Goal: Information Seeking & Learning: Learn about a topic

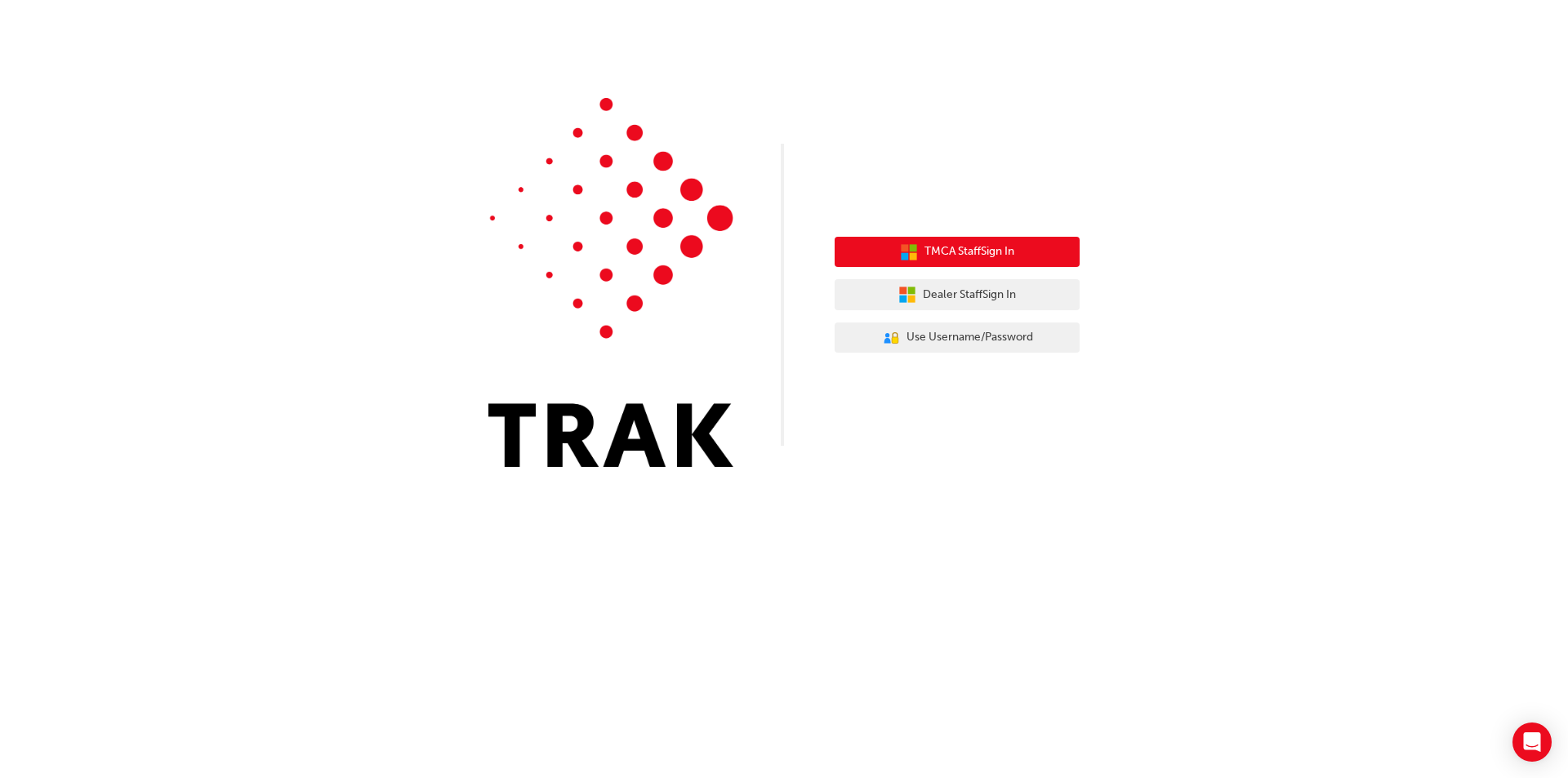
click at [983, 260] on span "TMCA Staff Sign In" at bounding box center [969, 251] width 90 height 18
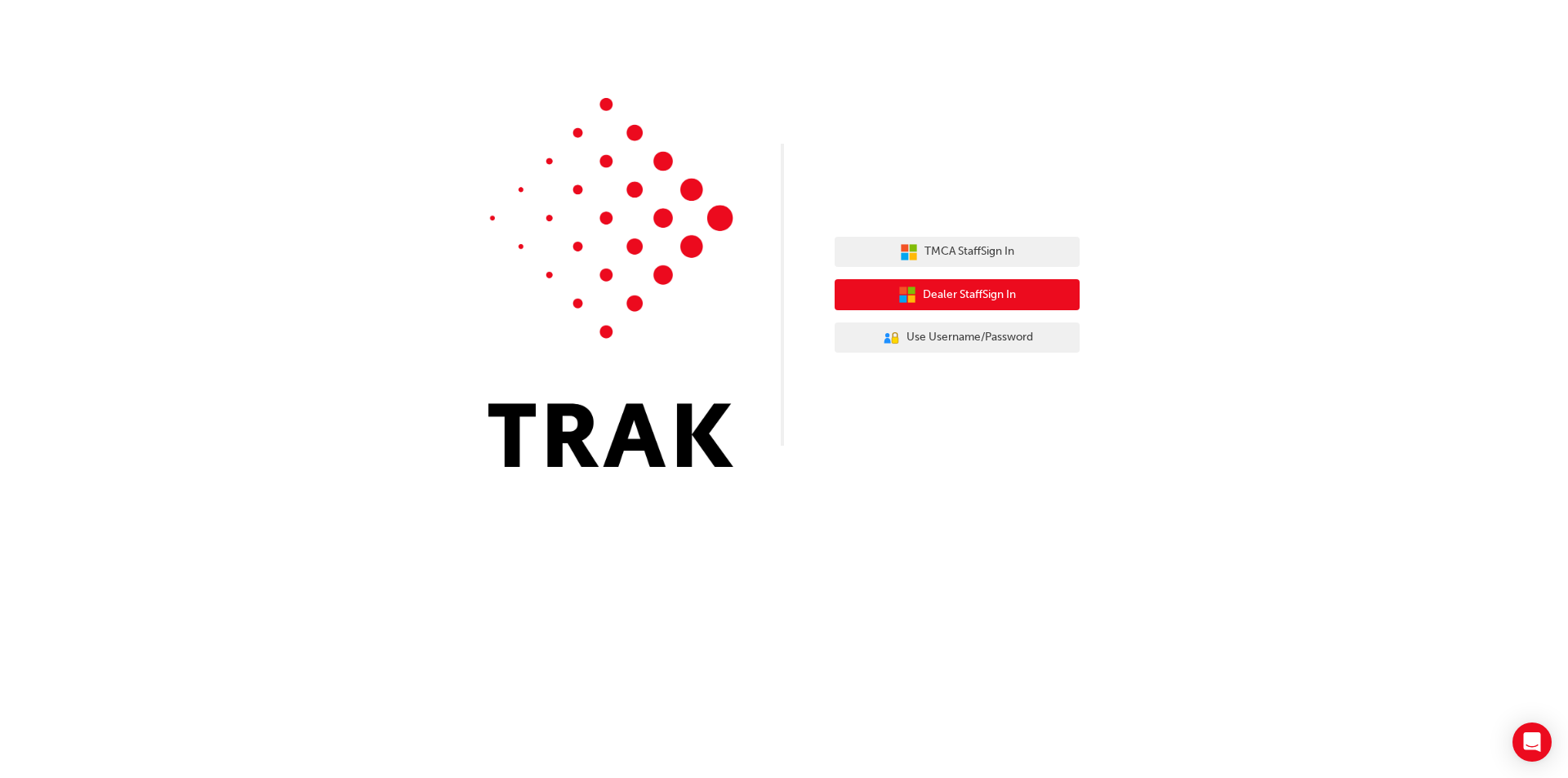
click at [946, 305] on button "Dealer Staff Sign In" at bounding box center [957, 294] width 245 height 31
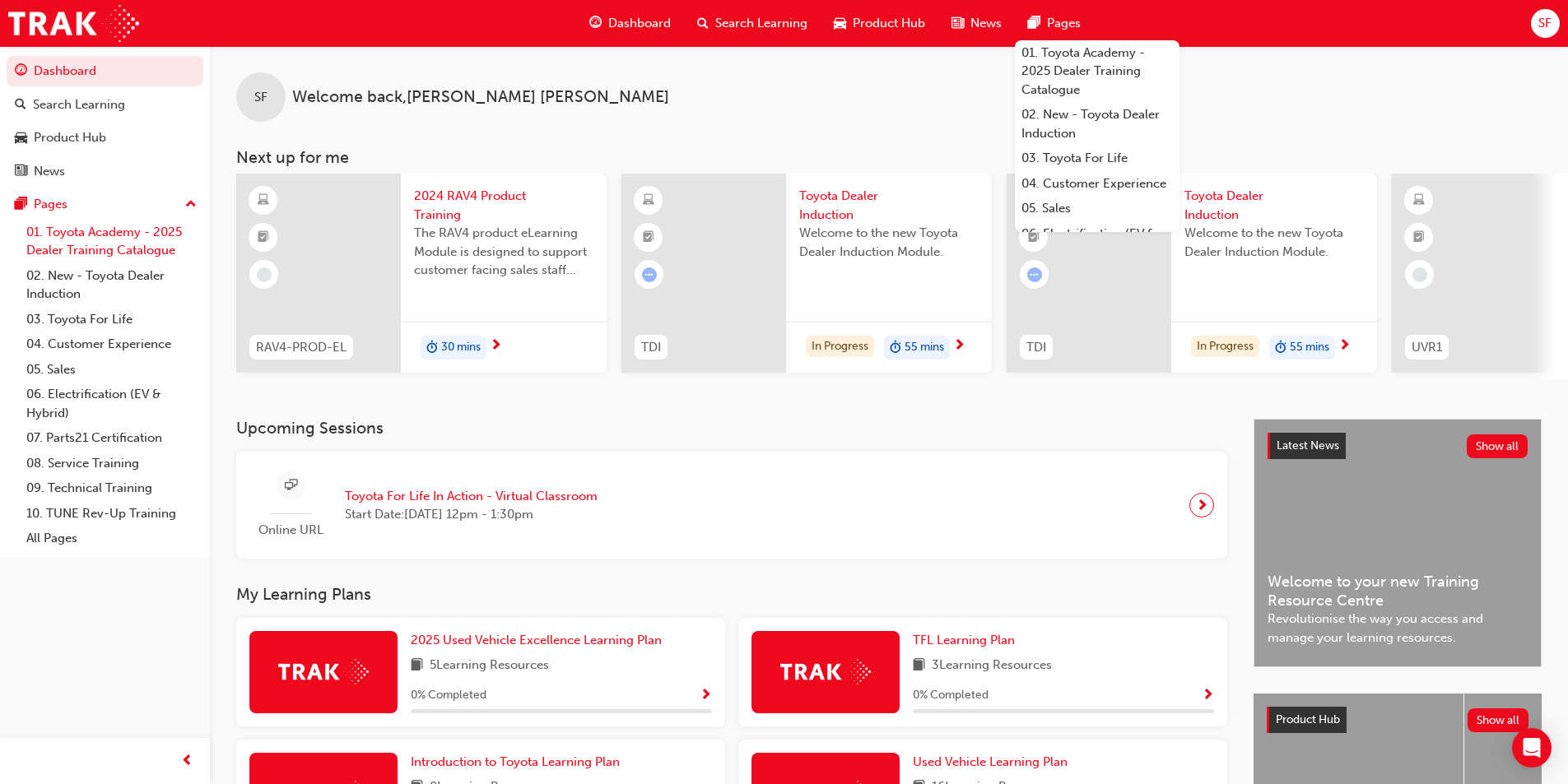
click at [139, 249] on link "01. Toyota Academy - 2025 Dealer Training Catalogue" at bounding box center [111, 241] width 184 height 43
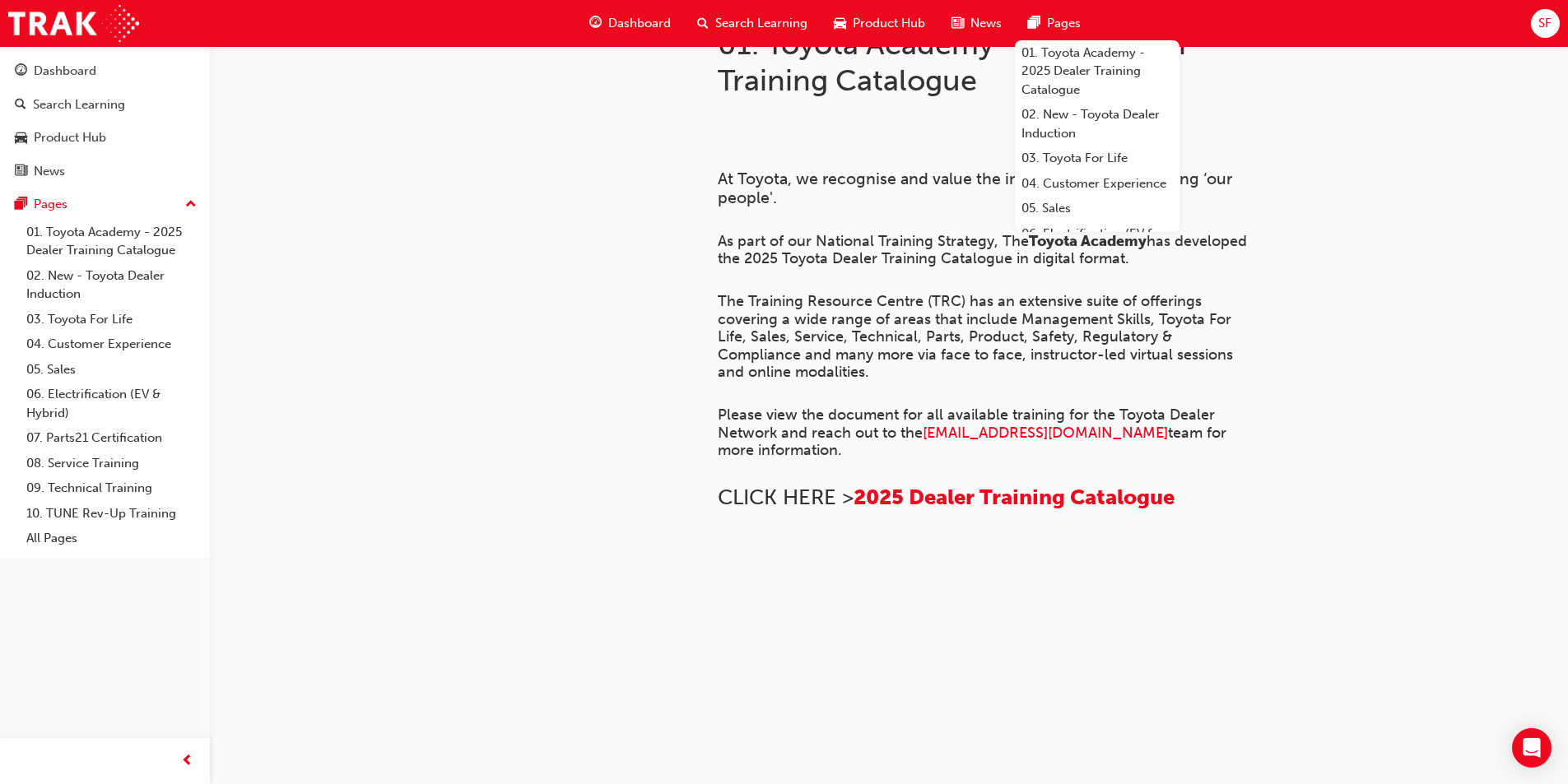
scroll to position [1091, 0]
click at [91, 85] on link "Dashboard" at bounding box center [105, 71] width 197 height 30
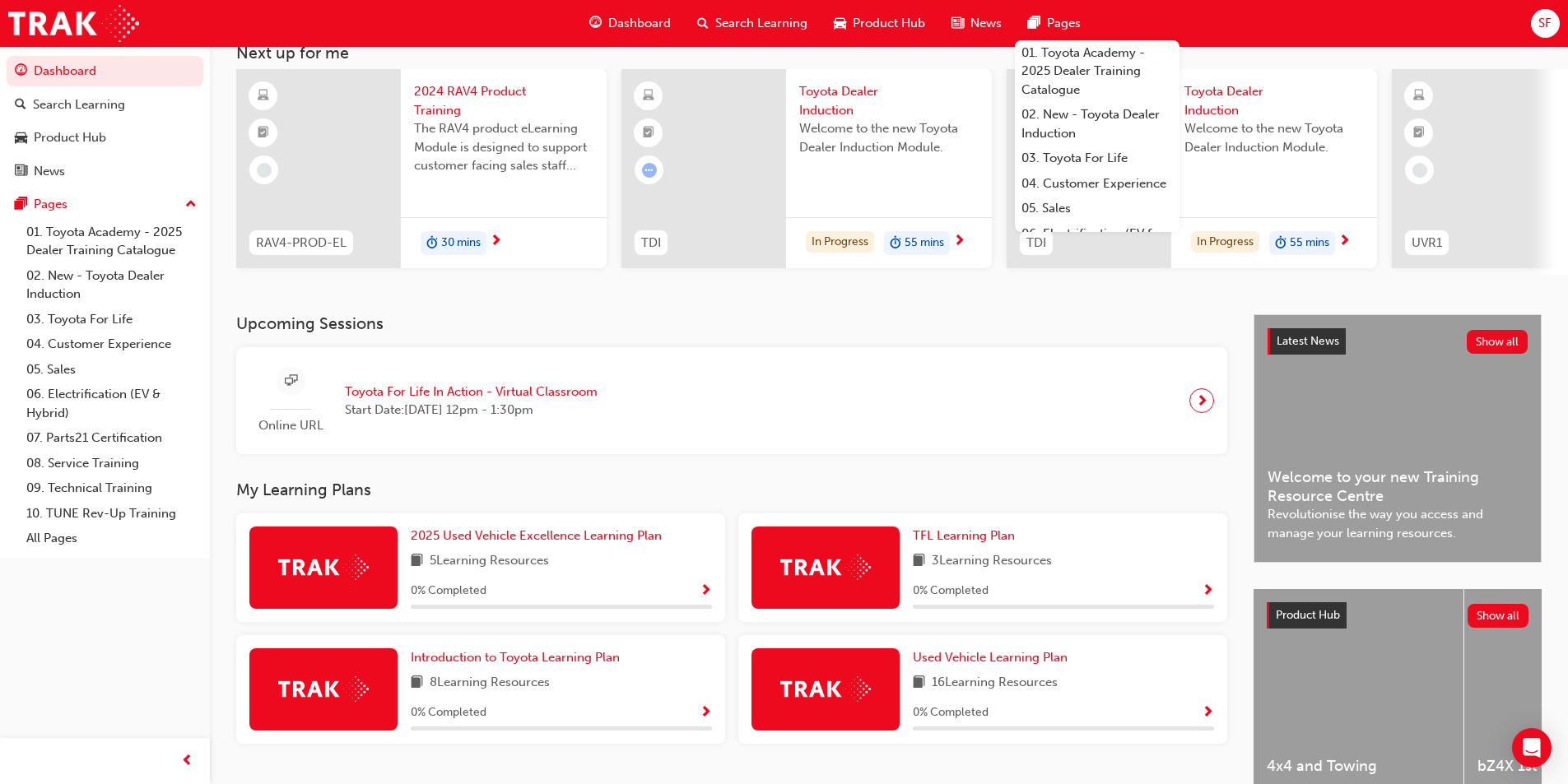
scroll to position [199, 0]
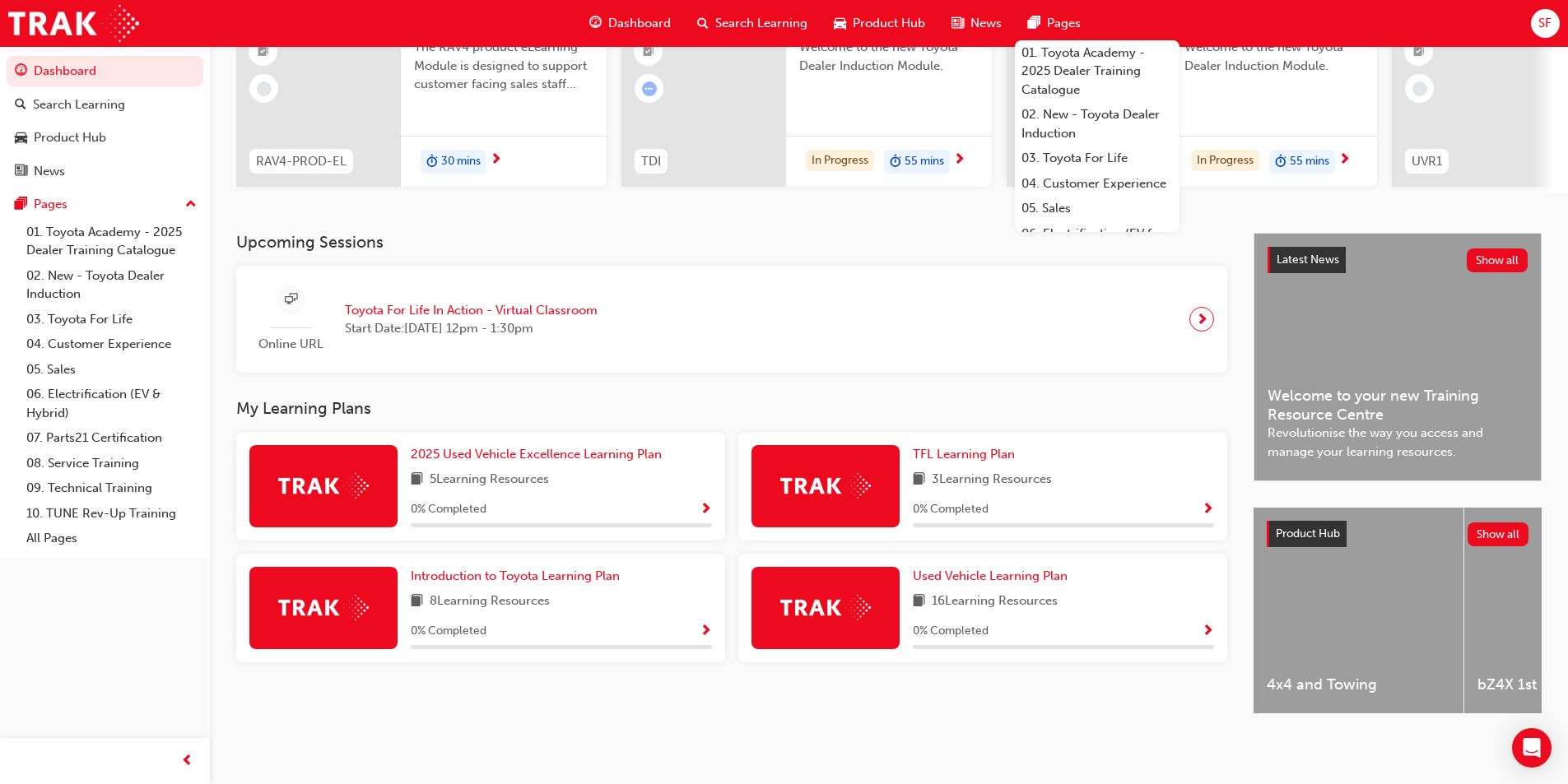
click at [706, 503] on span "Show Progress" at bounding box center [705, 510] width 12 height 15
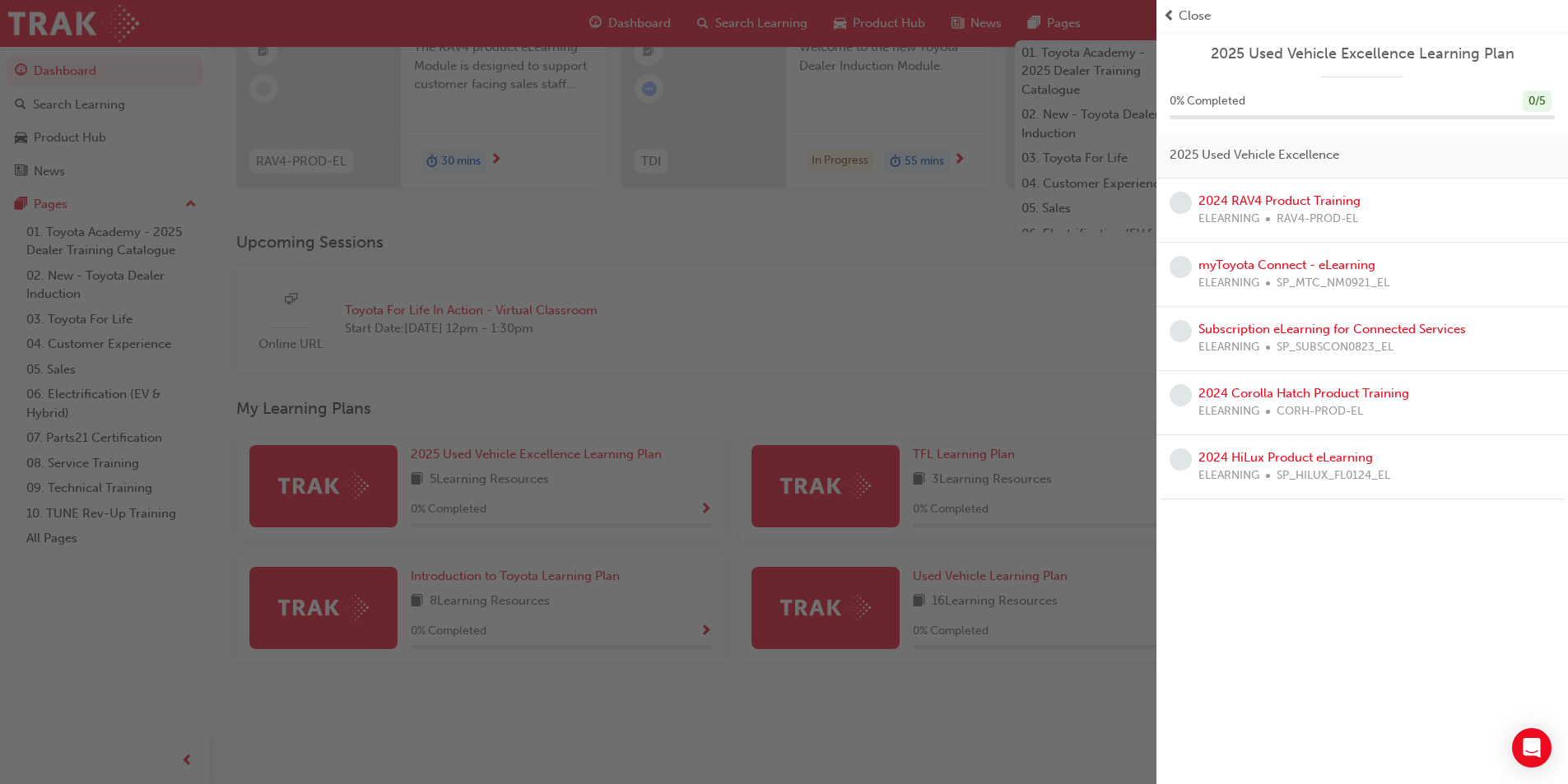
click at [1200, 17] on span "Close" at bounding box center [1194, 15] width 32 height 19
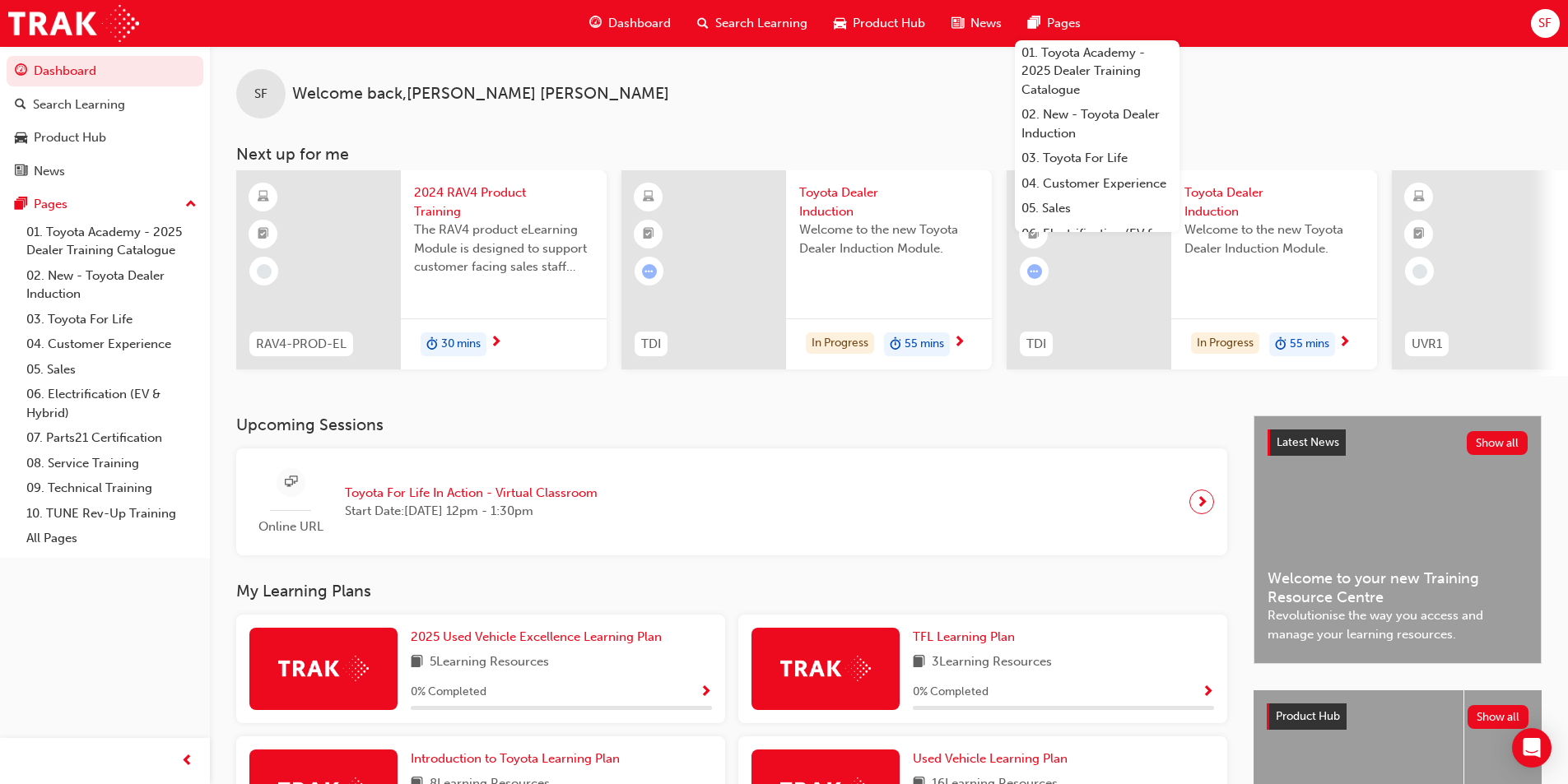
scroll to position [0, 0]
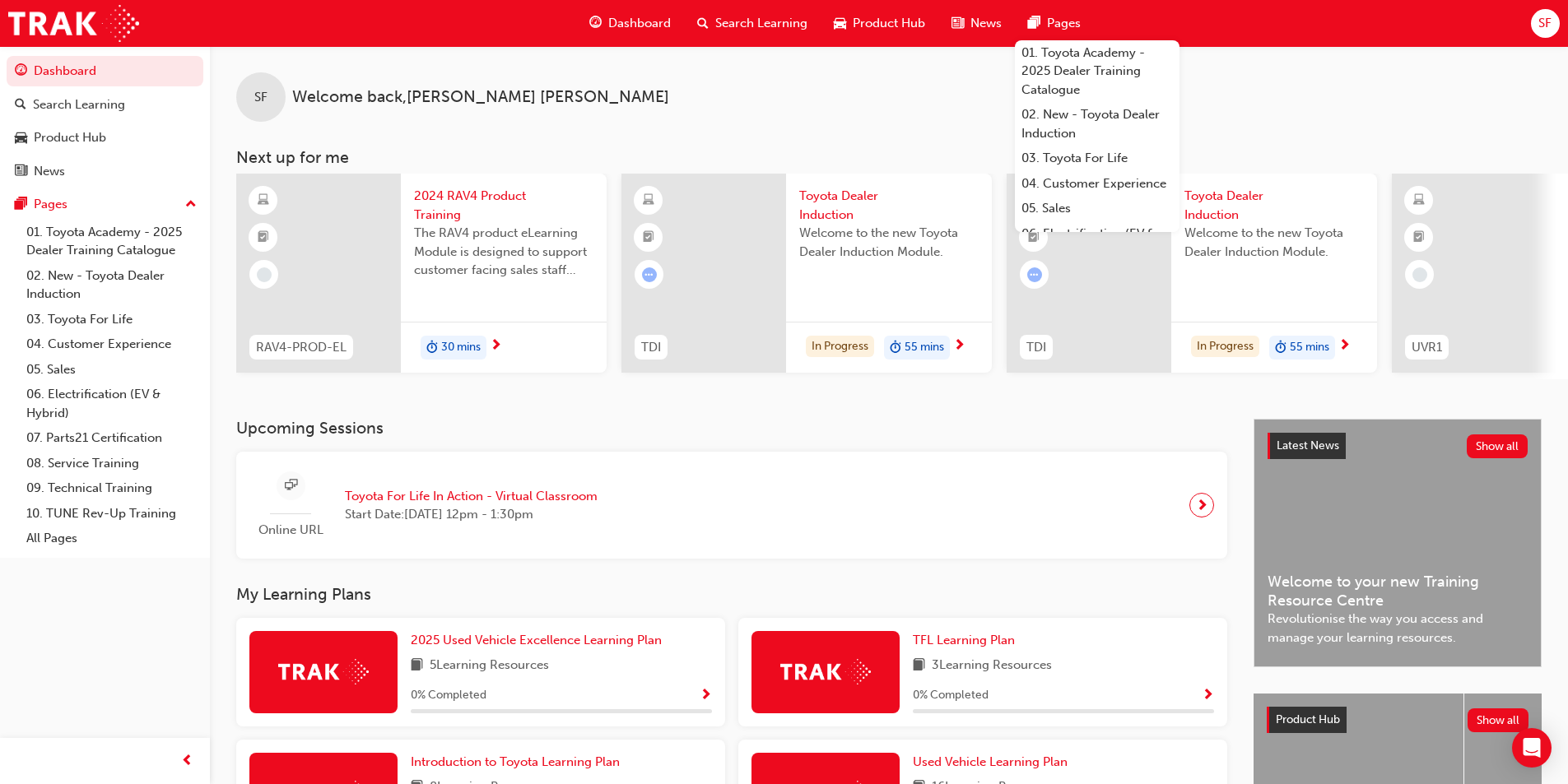
click at [1303, 289] on div "Welcome to the new Toyota Dealer Induction Module." at bounding box center [1274, 256] width 179 height 66
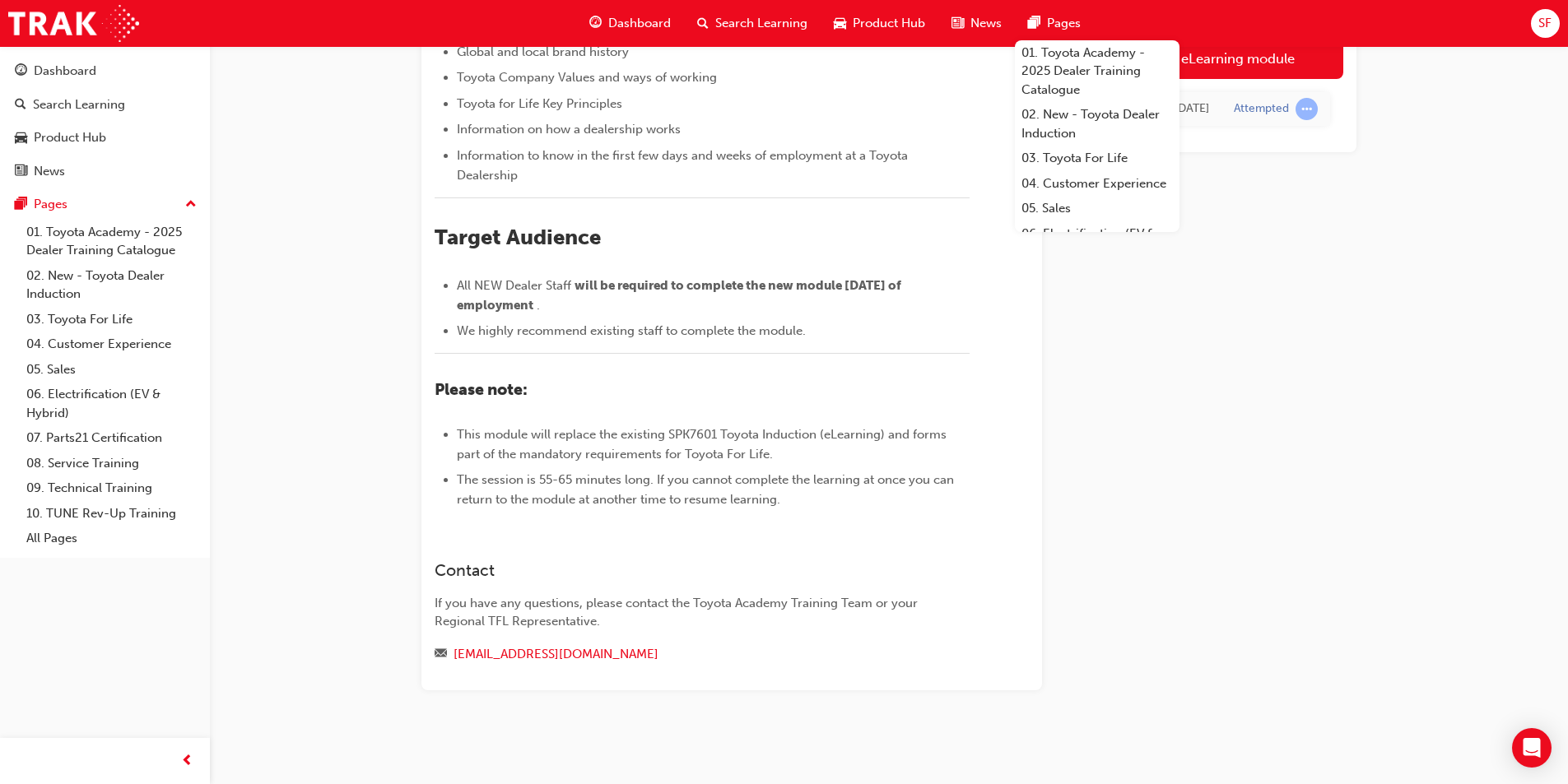
scroll to position [40, 0]
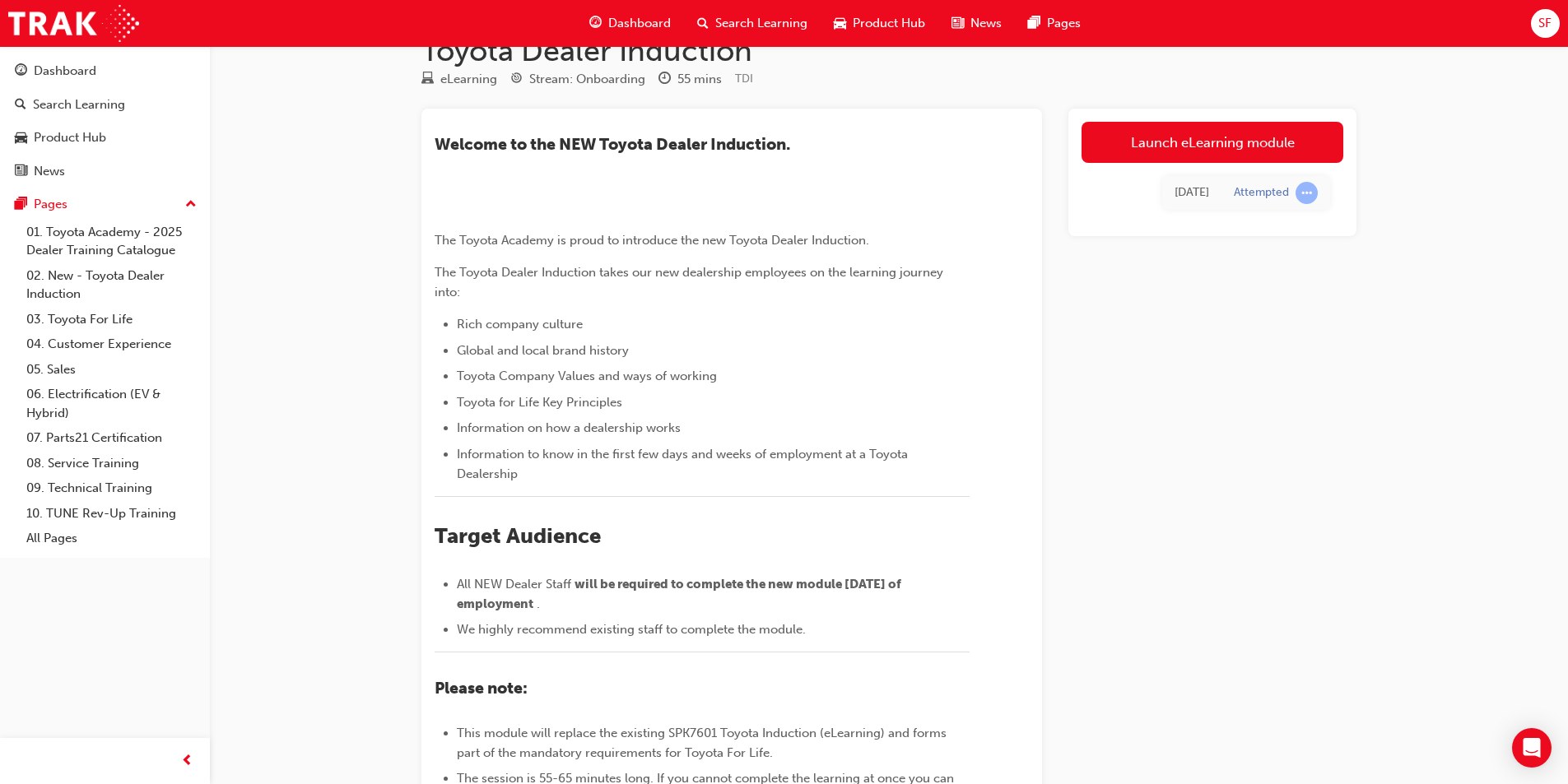
click at [1249, 78] on div "eLearning Stream: Onboarding 55 mins TDI" at bounding box center [889, 82] width 935 height 27
click at [1274, 135] on link "Launch eLearning module" at bounding box center [1212, 142] width 262 height 41
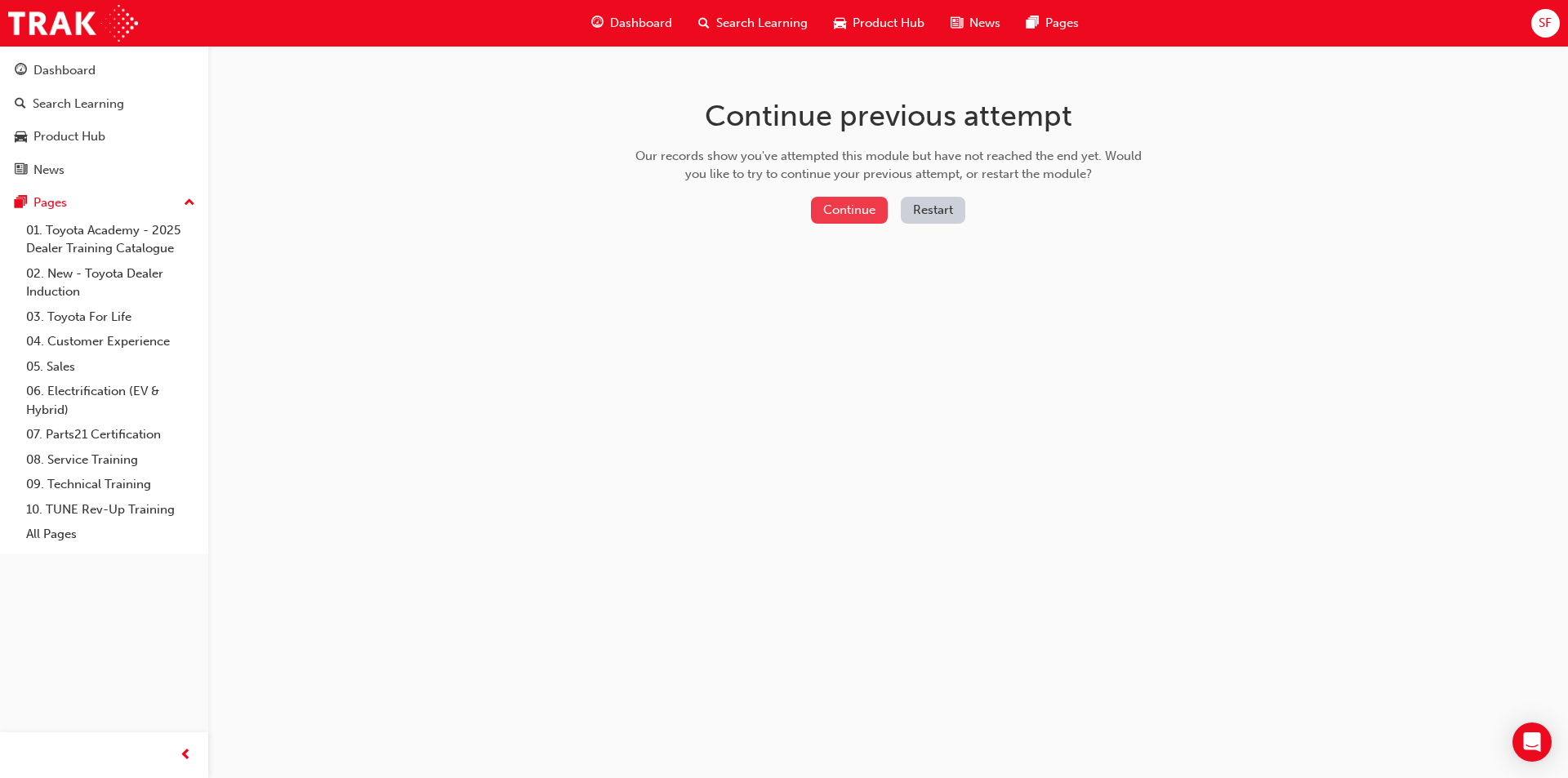
click at [851, 210] on button "Continue" at bounding box center [849, 210] width 77 height 27
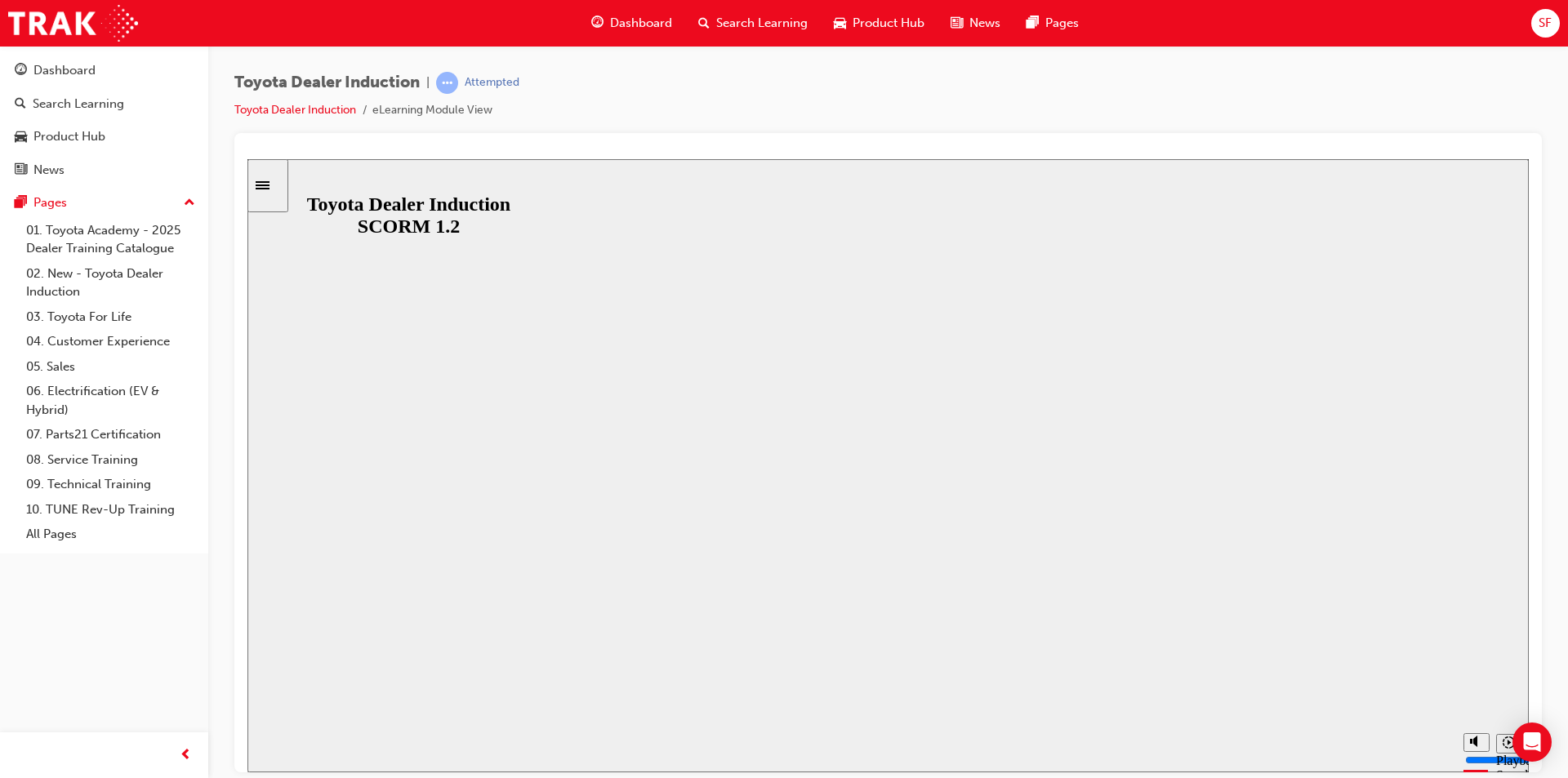
drag, startPoint x: 880, startPoint y: 513, endPoint x: 1513, endPoint y: 491, distance: 633.4
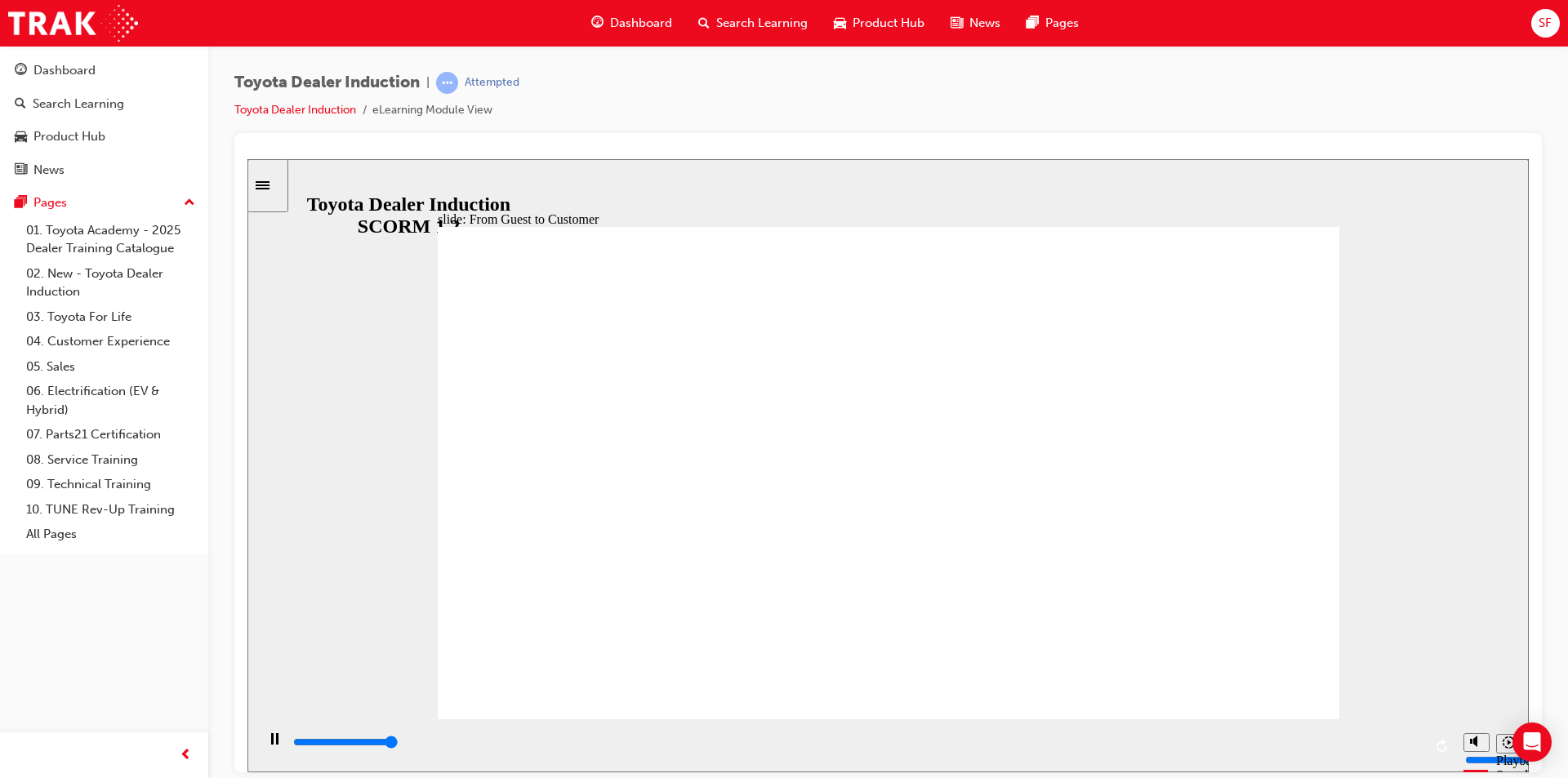
type input "10700"
